Goal: Find specific page/section: Find specific page/section

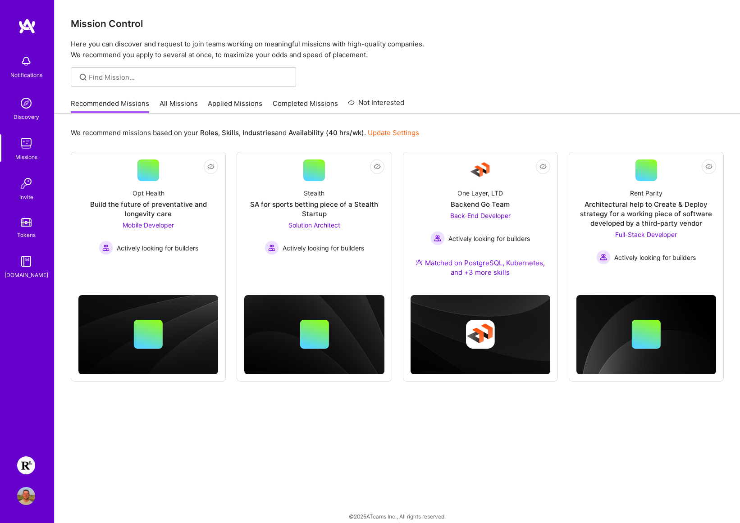
click at [496, 475] on div "We recommend missions based on your Roles , Skills , Industries and Availabilit…" at bounding box center [397, 323] width 685 height 419
click at [24, 494] on img at bounding box center [26, 496] width 18 height 18
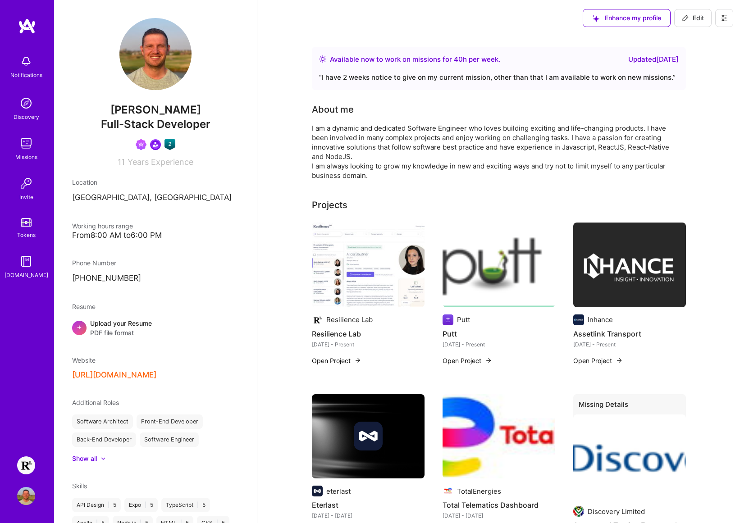
click at [32, 467] on img at bounding box center [26, 465] width 18 height 18
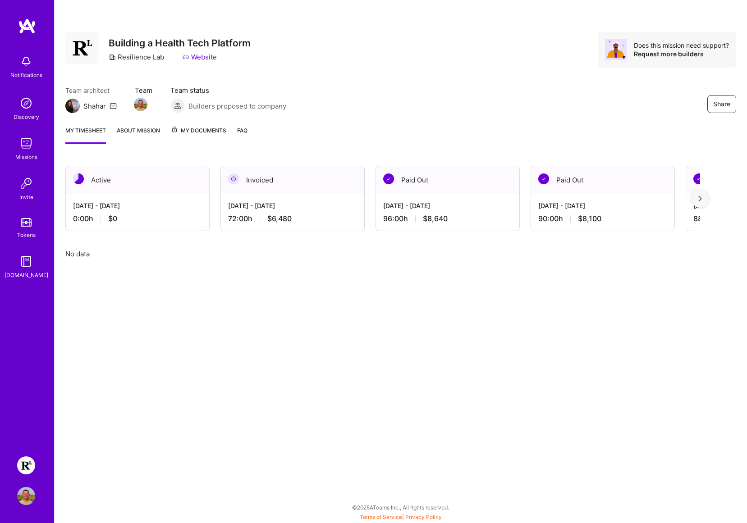
click at [205, 130] on span "My Documents" at bounding box center [198, 131] width 55 height 10
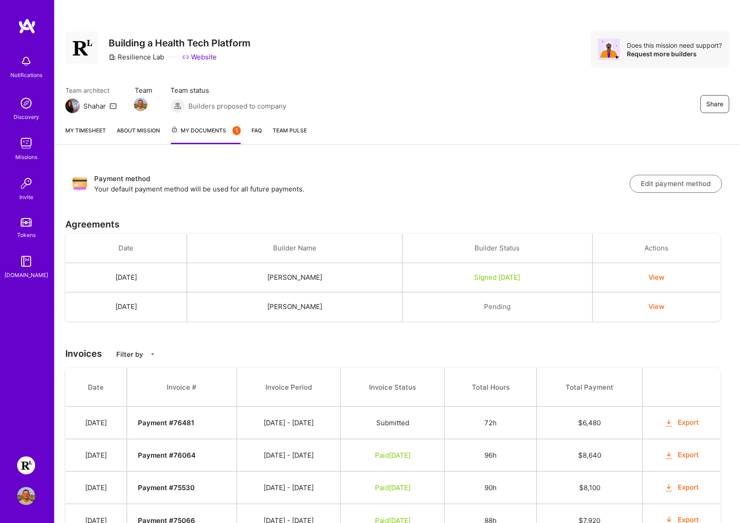
click at [685, 186] on button "Edit payment method" at bounding box center [675, 184] width 92 height 18
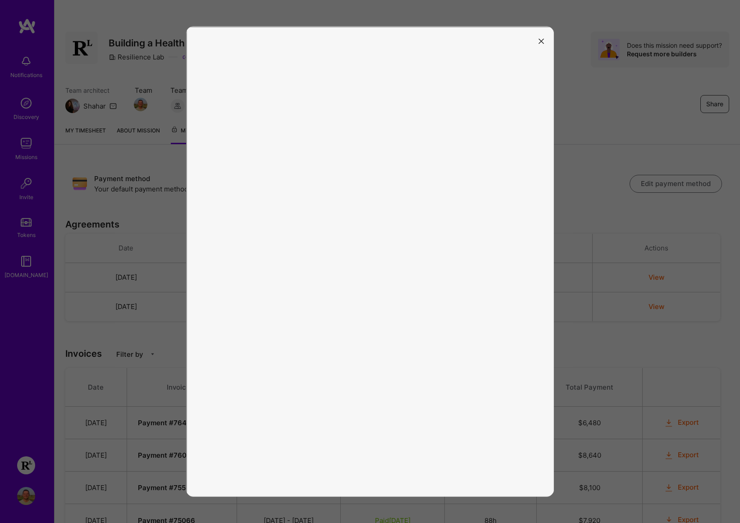
scroll to position [111, 0]
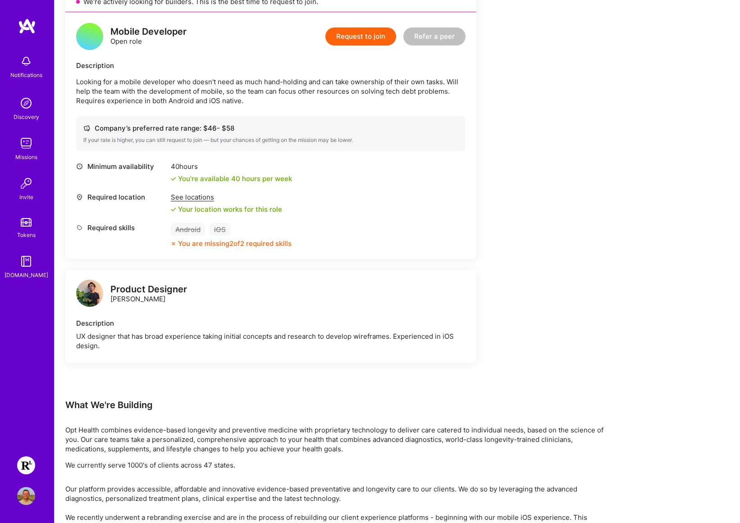
scroll to position [14, 0]
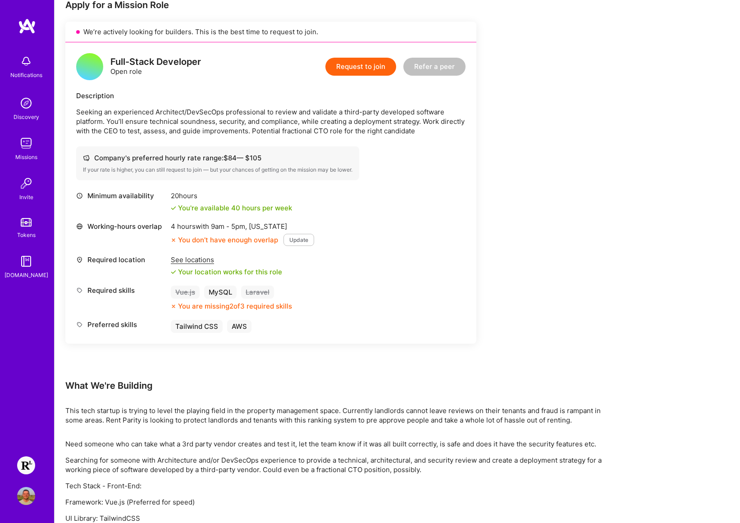
scroll to position [299, 0]
